Goal: Information Seeking & Learning: Learn about a topic

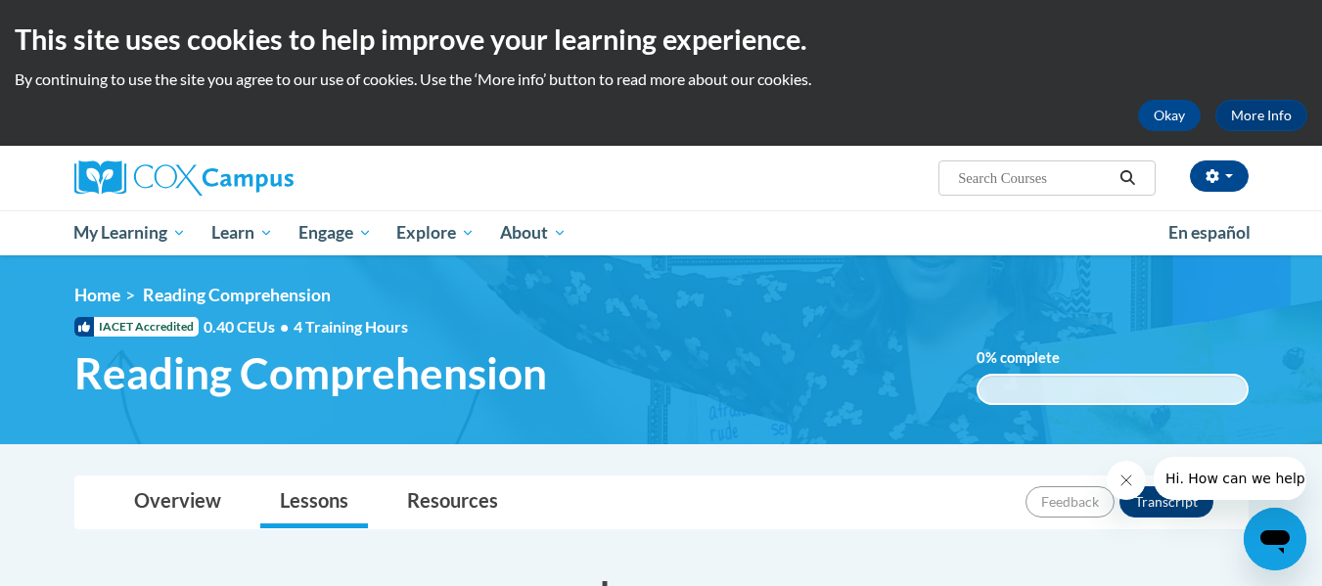
click at [798, 189] on div "Irena Greco (America/Chicago UTC-05:00) My Profile Inbox My Transcripts Log Out…" at bounding box center [862, 171] width 802 height 50
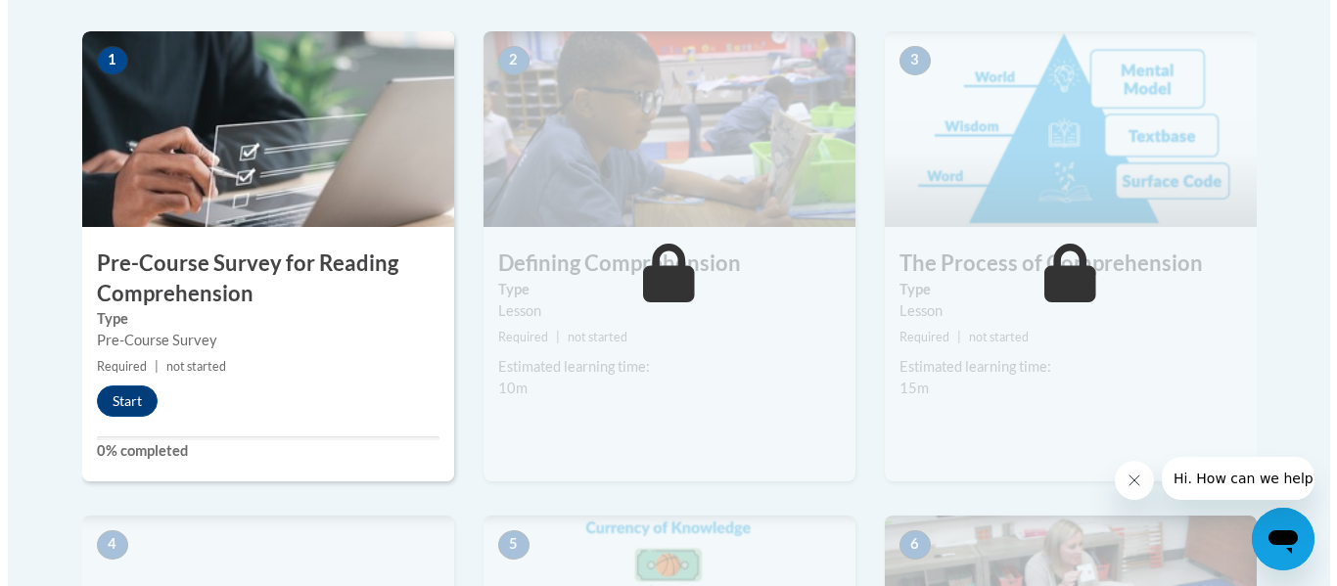
scroll to position [665, 0]
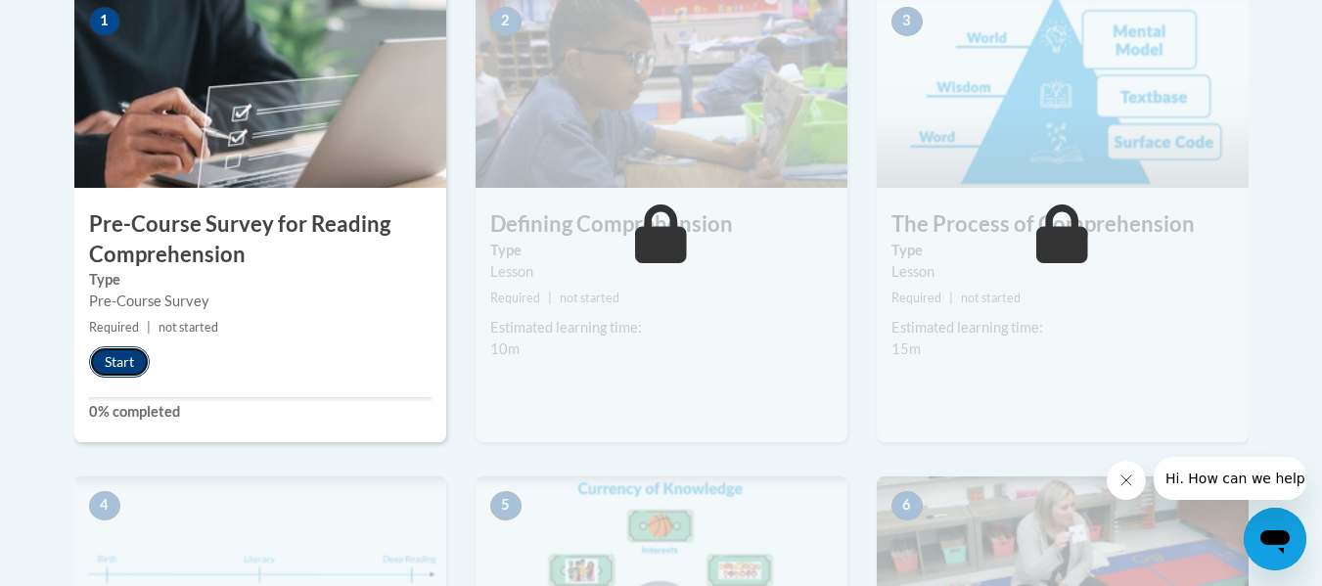
click at [132, 358] on button "Start" at bounding box center [119, 361] width 61 height 31
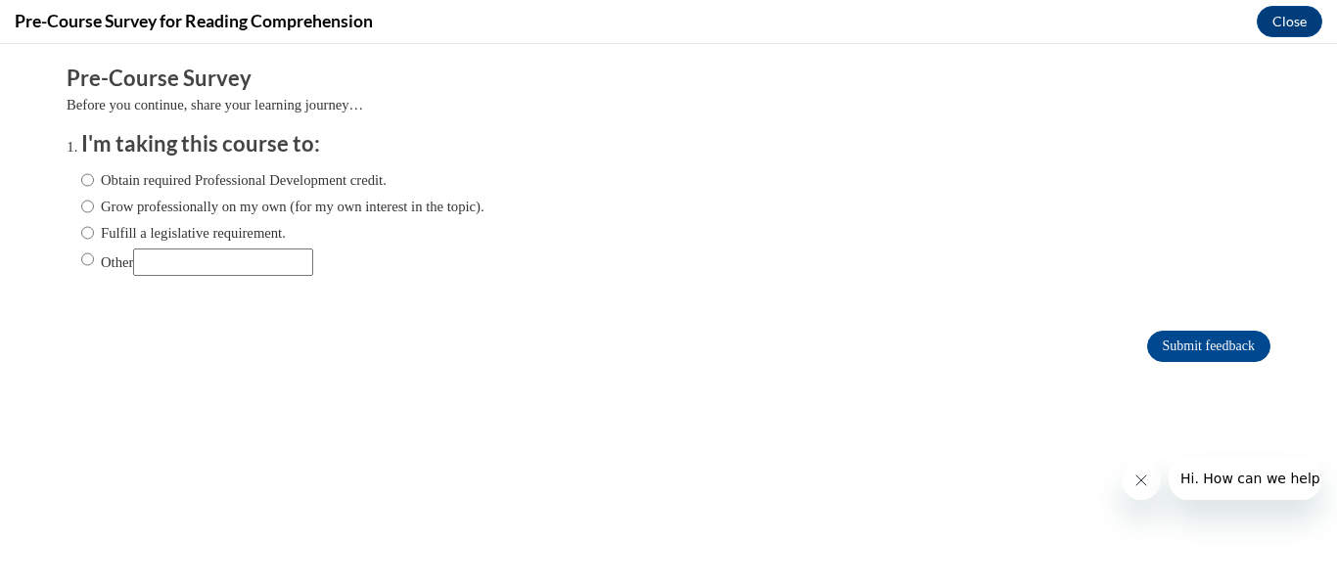
scroll to position [0, 0]
click at [167, 206] on label "Grow professionally on my own (for my own interest in the topic)." at bounding box center [282, 207] width 403 height 22
click at [94, 206] on input "Grow professionally on my own (for my own interest in the topic)." at bounding box center [87, 207] width 13 height 22
radio input "true"
click at [1167, 346] on input "Submit feedback" at bounding box center [1208, 346] width 123 height 31
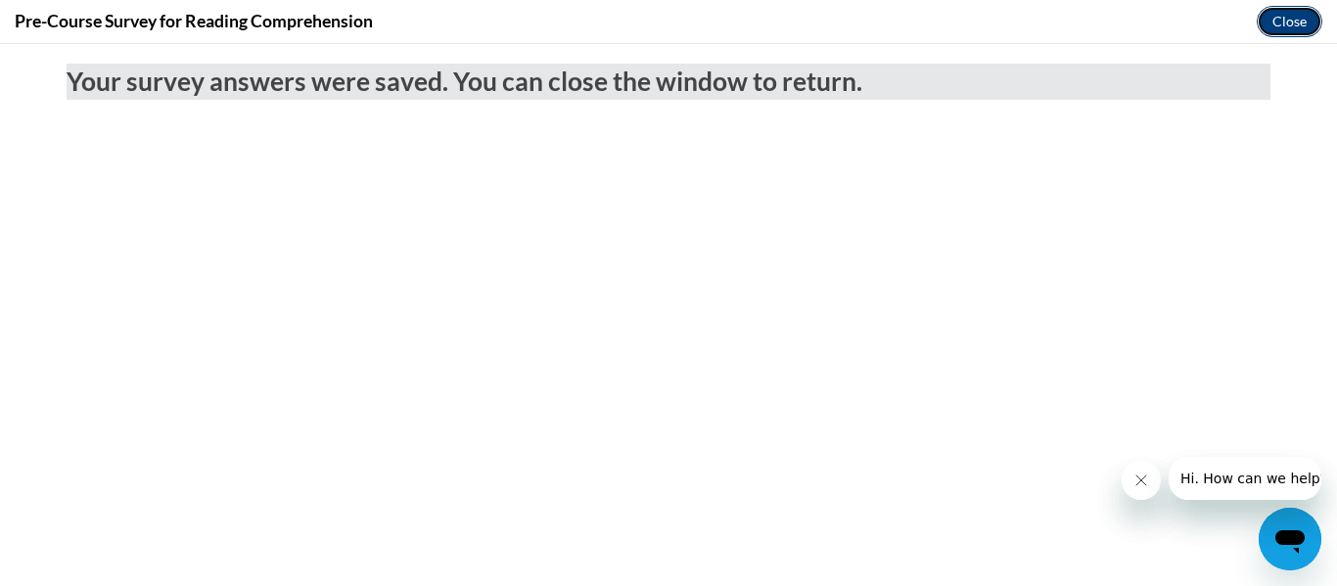
click at [1285, 16] on button "Close" at bounding box center [1290, 21] width 66 height 31
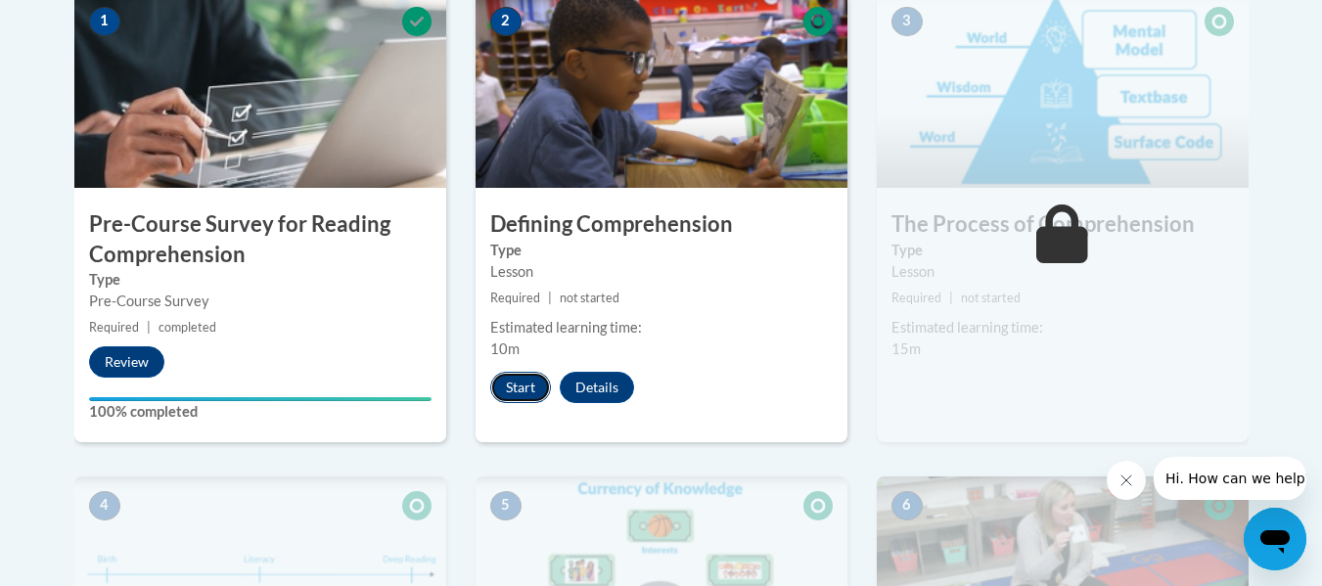
click at [513, 389] on button "Start" at bounding box center [520, 387] width 61 height 31
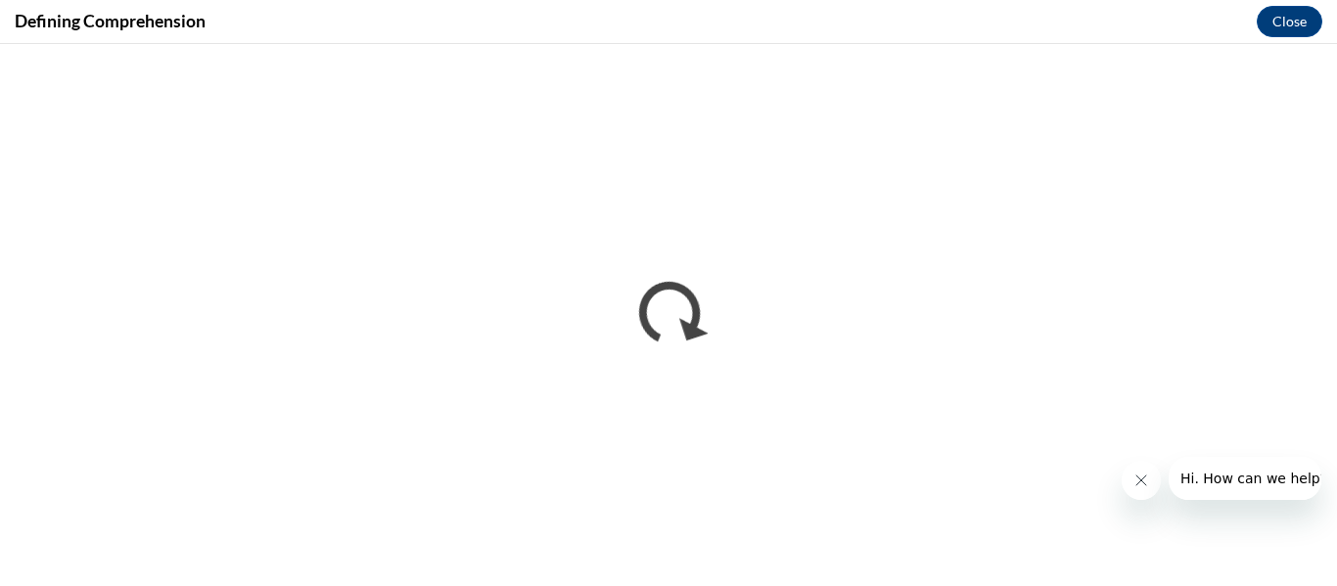
click at [1139, 483] on icon "Close message from company" at bounding box center [1140, 481] width 16 height 16
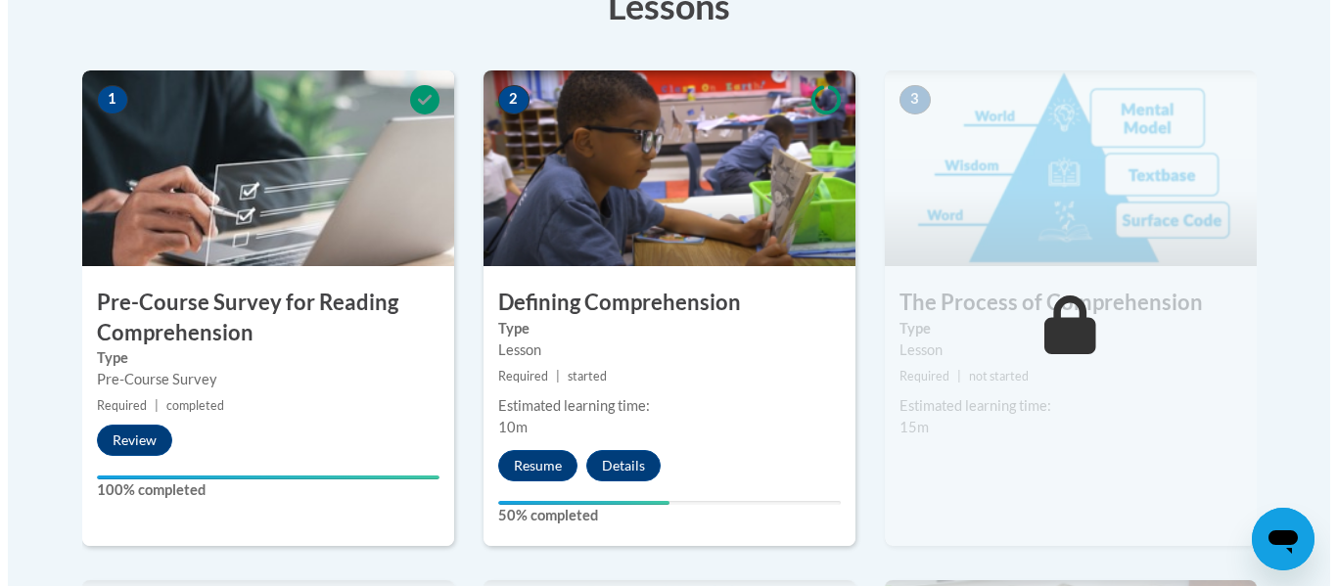
scroll to position [626, 0]
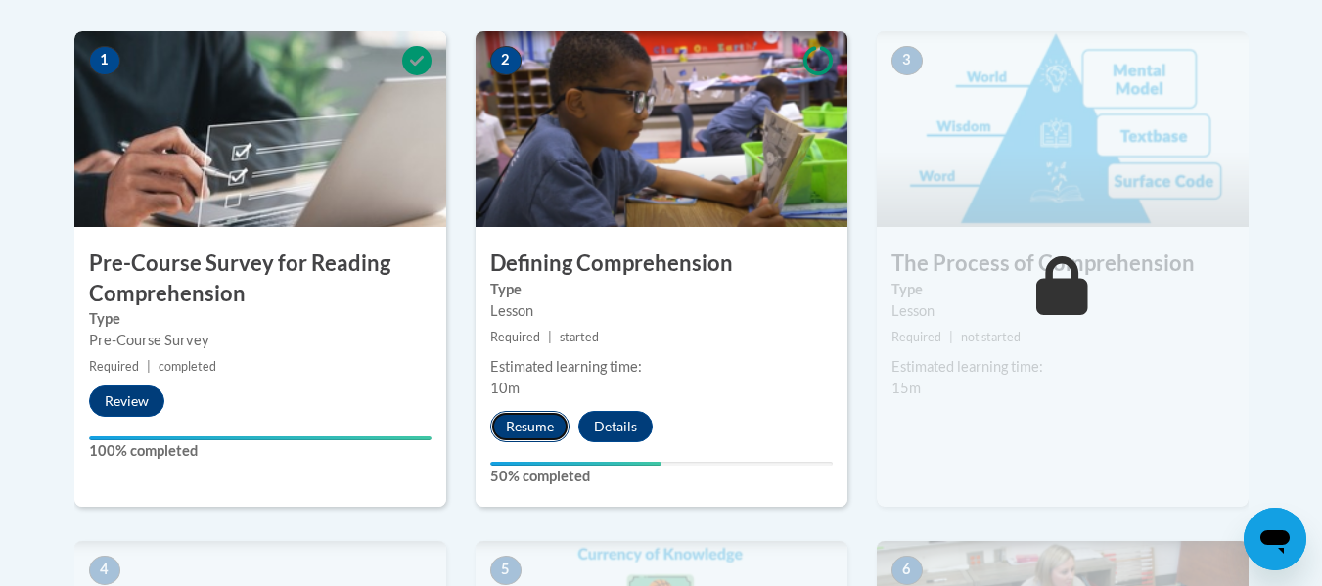
click at [526, 427] on button "Resume" at bounding box center [529, 426] width 79 height 31
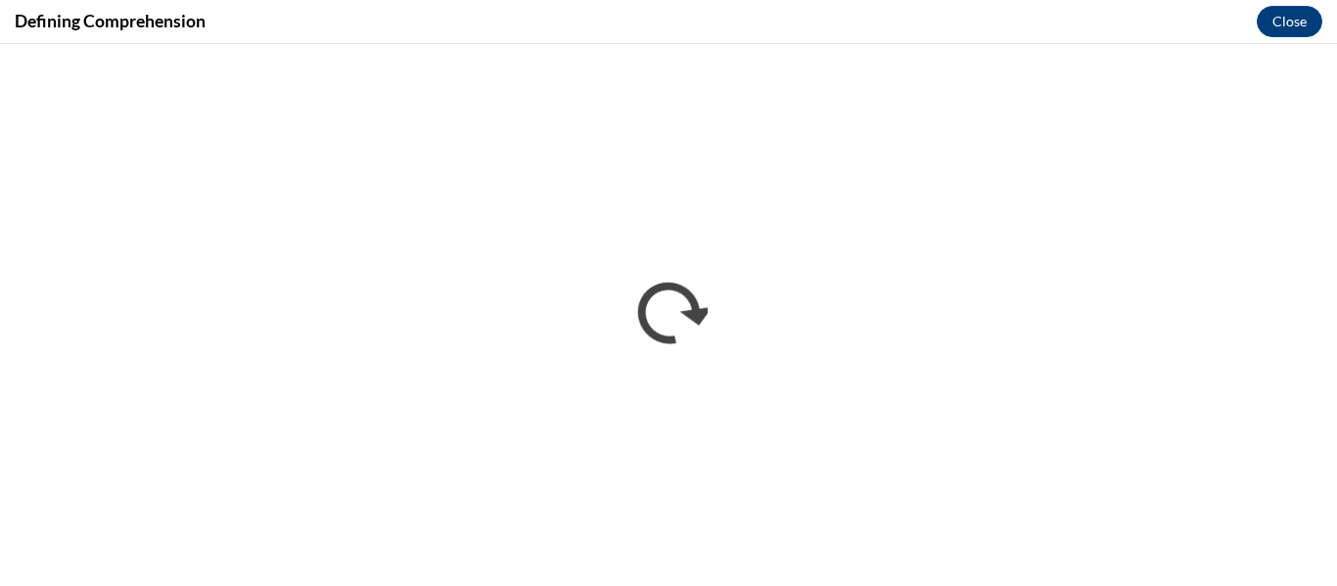
scroll to position [0, 0]
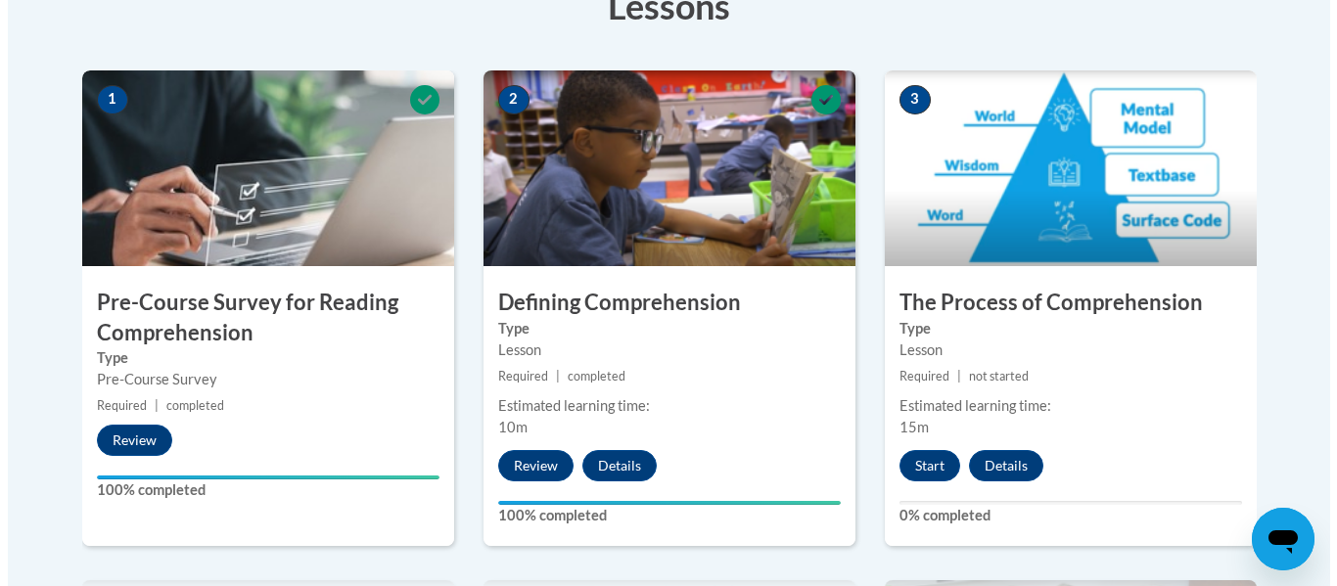
scroll to position [626, 0]
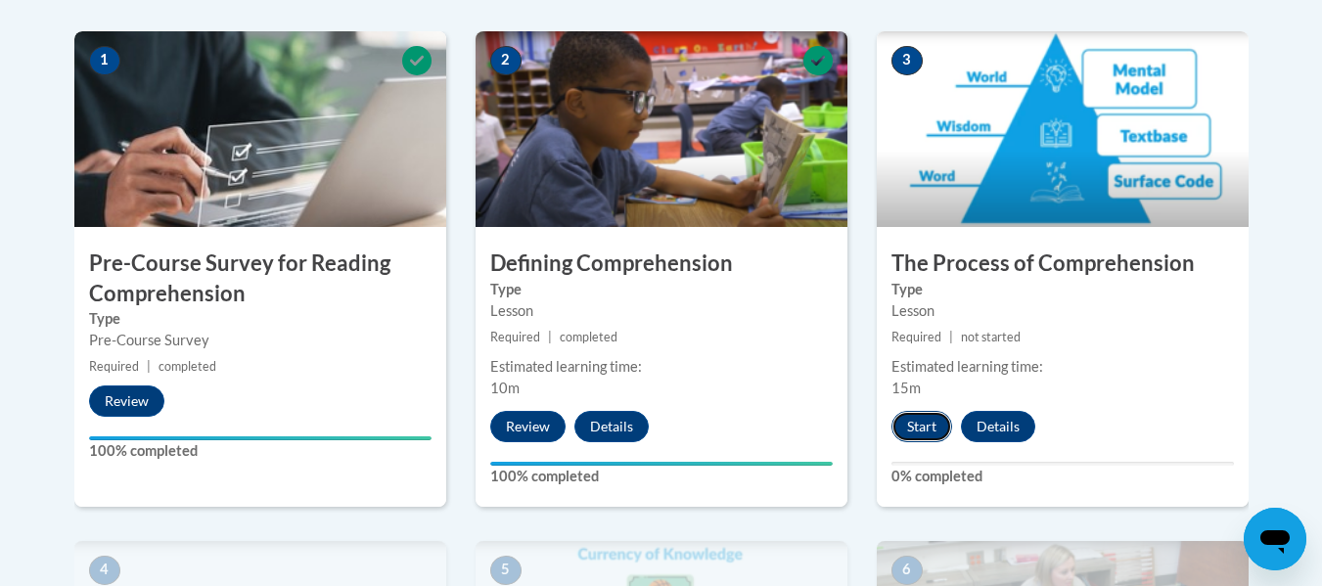
click at [926, 413] on button "Start" at bounding box center [922, 426] width 61 height 31
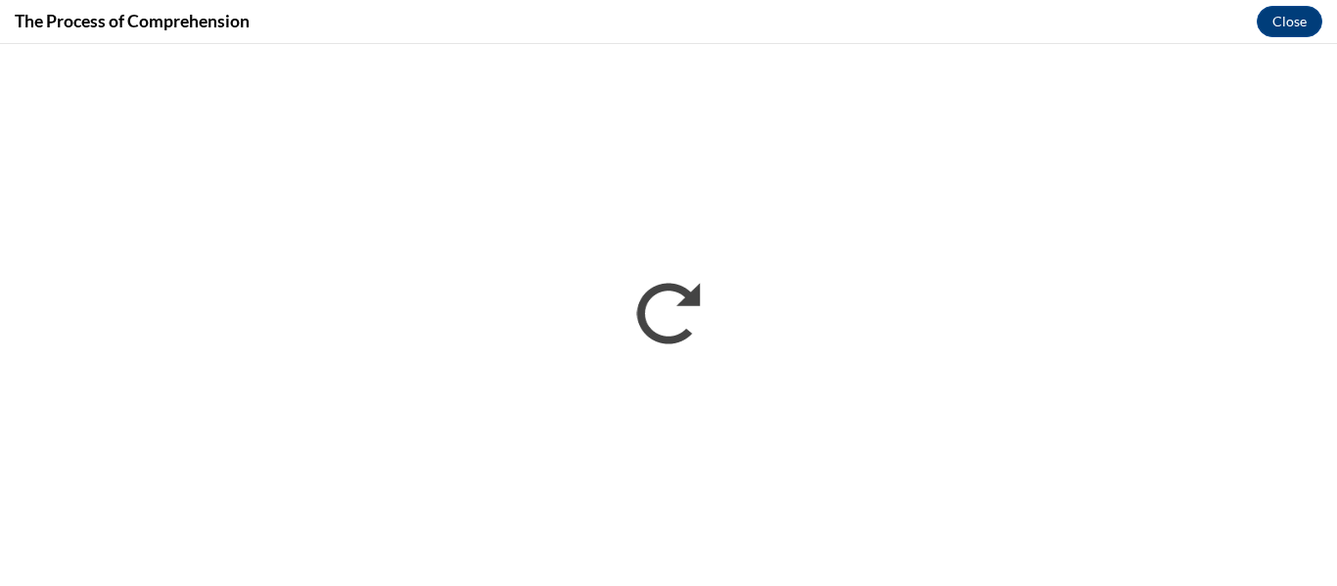
scroll to position [0, 0]
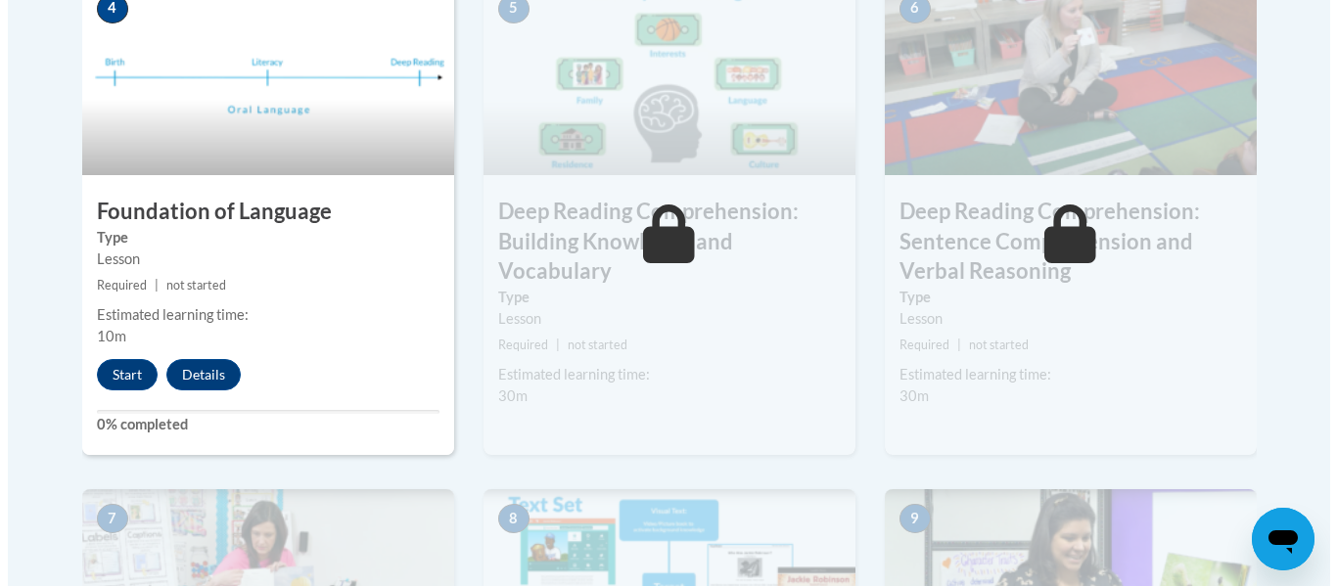
scroll to position [1171, 0]
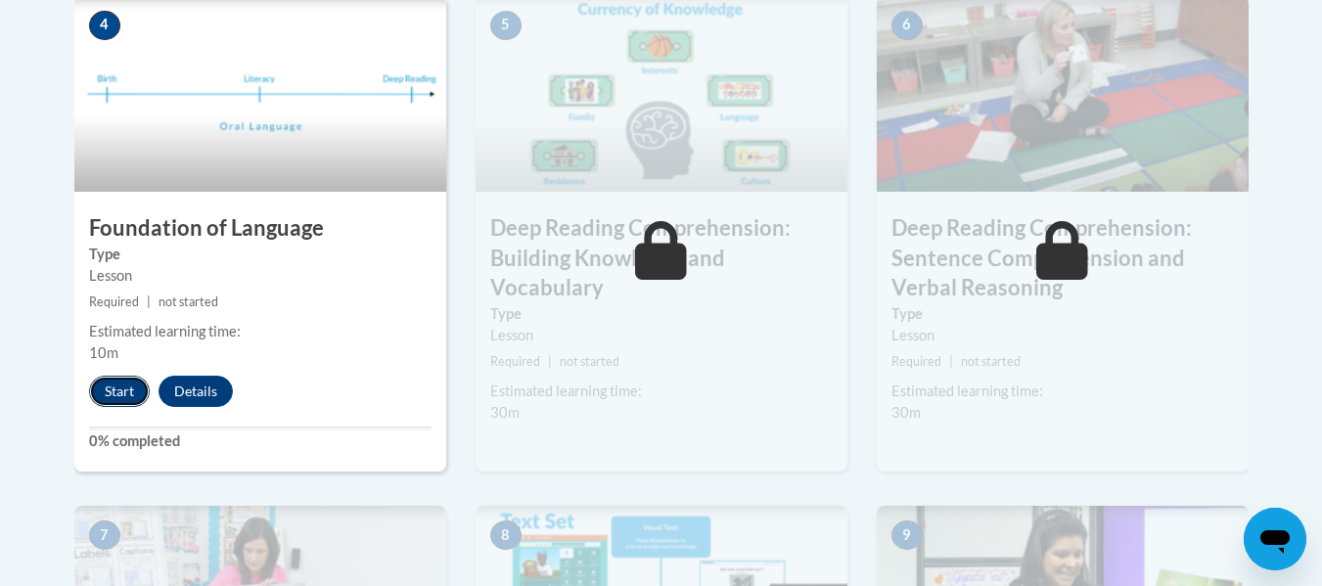
click at [122, 389] on button "Start" at bounding box center [119, 391] width 61 height 31
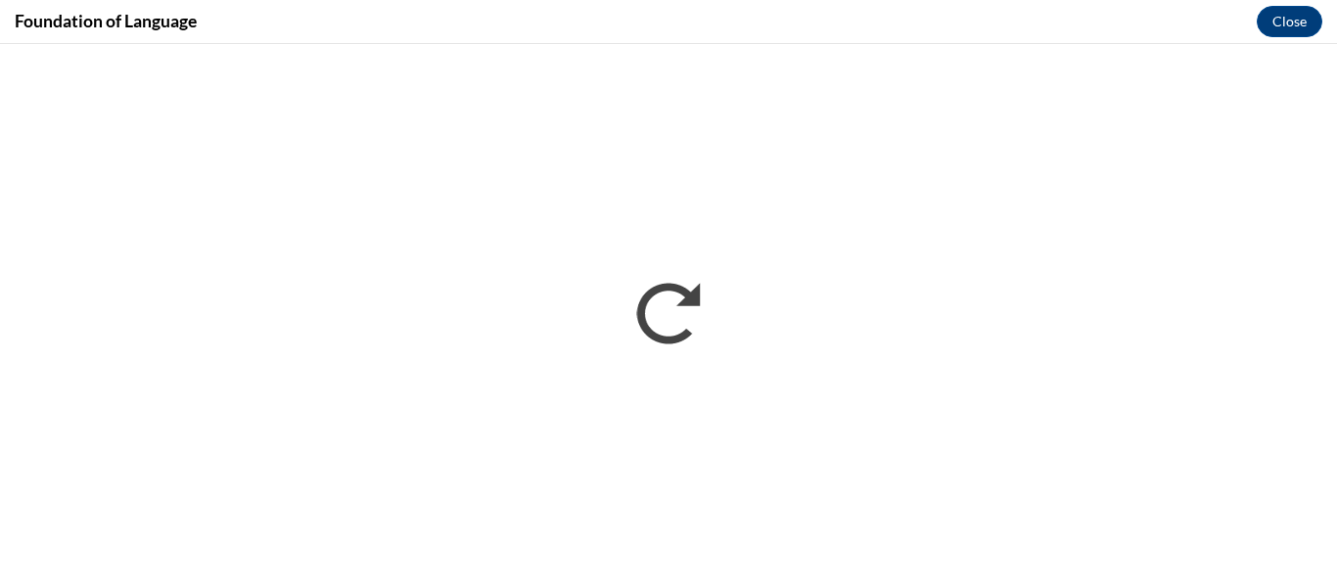
scroll to position [0, 0]
